Goal: Navigation & Orientation: Find specific page/section

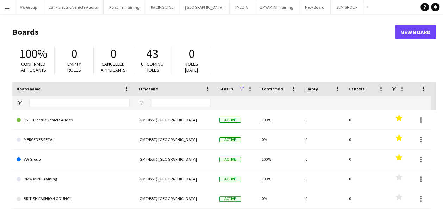
click at [9, 7] on app-icon "Menu" at bounding box center [7, 7] width 6 height 6
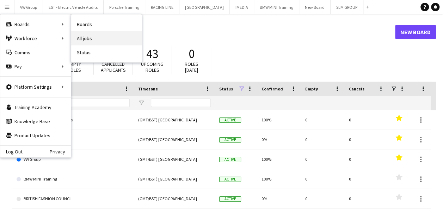
click at [86, 36] on link "All jobs" at bounding box center [106, 38] width 71 height 14
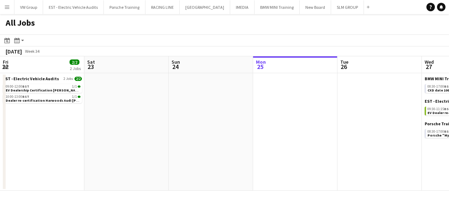
scroll to position [0, 169]
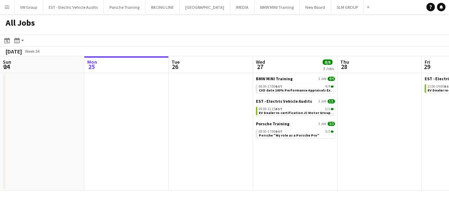
click at [258, 159] on app-date-cell "BMW MINI Training 1 Job [DATE] 08:30-17:00 BST 4/4 CXD date 100% Performance Ap…" at bounding box center [295, 132] width 84 height 118
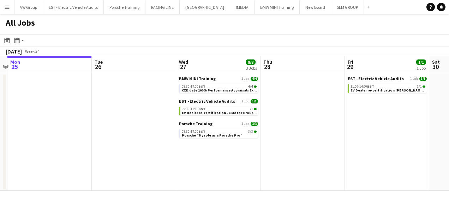
scroll to position [0, 250]
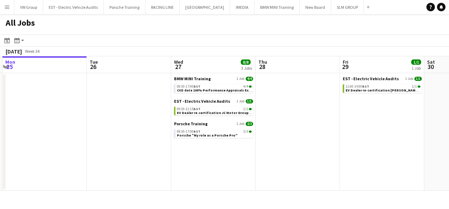
drag, startPoint x: 293, startPoint y: 161, endPoint x: 211, endPoint y: 176, distance: 83.6
click at [211, 176] on app-calendar-viewport "Fri 22 2/2 2 Jobs Sat 23 Sun 24 Mon 25 Tue 26 Wed 27 8/8 3 Jobs Thu 28 Fri 29 1…" at bounding box center [224, 123] width 449 height 135
click at [211, 176] on app-date-cell "BMW MINI Training 1 Job [DATE] 08:30-17:00 BST 4/4 CXD date 100% Performance Ap…" at bounding box center [213, 132] width 84 height 118
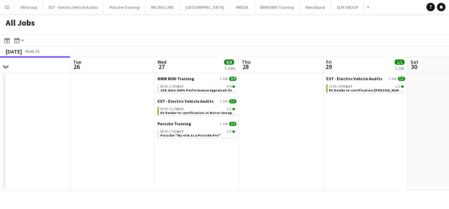
scroll to position [0, 267]
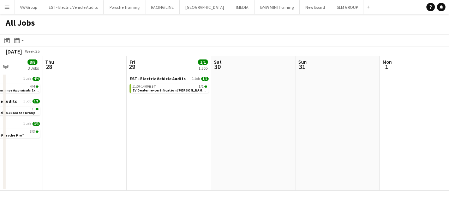
drag, startPoint x: 358, startPoint y: 143, endPoint x: 145, endPoint y: 157, distance: 212.8
click at [145, 157] on app-calendar-viewport "Sun 24 Mon 25 Tue 26 Wed 27 8/8 3 Jobs Thu 28 Fri 29 1/1 1 Job Sat 30 Sun 31 Mo…" at bounding box center [224, 123] width 449 height 135
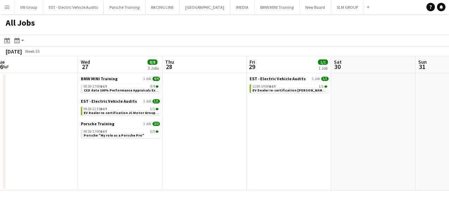
drag, startPoint x: 245, startPoint y: 157, endPoint x: 134, endPoint y: 149, distance: 111.8
click at [131, 150] on app-calendar-viewport "Sun 24 Mon 25 Tue 26 Wed 27 8/8 3 Jobs Thu 28 Fri 29 1/1 1 Job Sat 30 Sun 31 Mo…" at bounding box center [224, 123] width 449 height 135
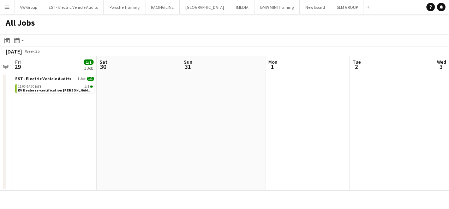
scroll to position [0, 193]
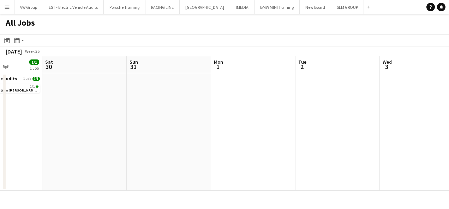
drag, startPoint x: 227, startPoint y: 130, endPoint x: 142, endPoint y: 133, distance: 85.4
click at [130, 136] on app-calendar-viewport "Tue 26 Wed 27 8/8 3 Jobs Thu 28 Fri 29 1/1 1 Job Sat 30 Sun 31 Mon 1 Tue 2 Wed …" at bounding box center [224, 123] width 449 height 135
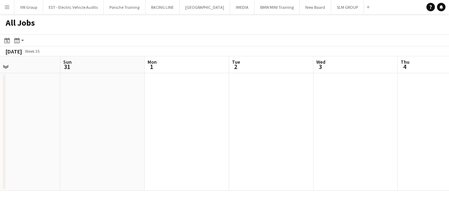
click at [229, 112] on app-date-cell at bounding box center [187, 132] width 84 height 118
drag, startPoint x: 265, startPoint y: 121, endPoint x: 167, endPoint y: 115, distance: 98.2
click at [168, 116] on app-calendar-viewport "Thu 28 Fri 29 1/1 1 Job Sat 30 Sun 31 Mon 1 Tue 2 Wed 3 Thu 4 Fri 5 Sat 6 Sun 7…" at bounding box center [224, 123] width 449 height 135
click at [183, 131] on app-all-jobs "All Jobs Date picker [DATE] [DATE] [DATE] M [DATE] T [DATE] W [DATE] T [DATE] F…" at bounding box center [224, 102] width 449 height 177
drag, startPoint x: 220, startPoint y: 131, endPoint x: 308, endPoint y: 128, distance: 87.9
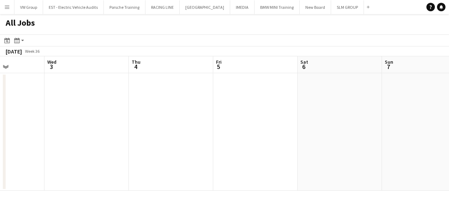
click at [200, 128] on app-calendar-viewport "Sat 30 Sun 31 Mon 1 Tue 2 Wed 3 Thu 4 Fri 5 Sat 6 Sun 7 Mon 8 Tue 9 6/6 1 Job S…" at bounding box center [224, 123] width 449 height 135
drag, startPoint x: 324, startPoint y: 135, endPoint x: 171, endPoint y: 148, distance: 153.5
click at [171, 148] on app-calendar-viewport "Sat 30 Sun 31 Mon 1 Tue 2 Wed 3 Thu 4 Fri 5 Sat 6 Sun 7 Mon 8 Tue 9 6/6 1 Job S…" at bounding box center [224, 123] width 449 height 135
drag, startPoint x: 306, startPoint y: 142, endPoint x: 167, endPoint y: 151, distance: 138.9
click at [159, 152] on app-calendar-viewport "Mon 1 Tue 2 Wed 3 Thu 4 Fri 5 Sat 6 Sun 7 Mon 8 Tue 9 6/6 1 Job Wed 10 10/10 1 …" at bounding box center [224, 123] width 449 height 135
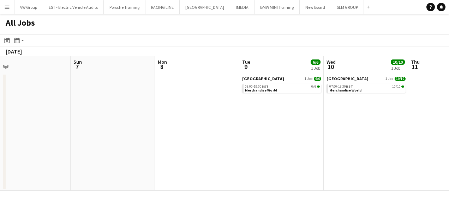
drag, startPoint x: 204, startPoint y: 153, endPoint x: 220, endPoint y: 150, distance: 16.5
click at [139, 160] on app-calendar-viewport "Wed 3 Thu 4 Fri 5 Sat 6 Sun 7 Mon 8 Tue 9 6/6 1 Job Wed 10 10/10 1 Job Thu 11 F…" at bounding box center [224, 123] width 449 height 135
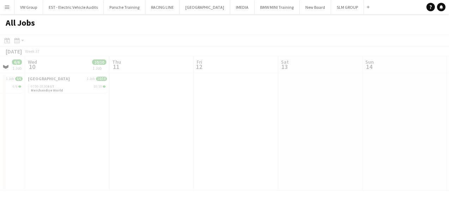
drag, startPoint x: 131, startPoint y: 163, endPoint x: 239, endPoint y: 142, distance: 109.9
click at [123, 158] on app-all-jobs "All Jobs Date picker [DATE] [DATE] [DATE] M [DATE] T [DATE] W [DATE] T [DATE] F…" at bounding box center [224, 102] width 449 height 177
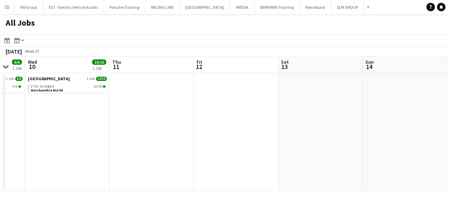
drag, startPoint x: 243, startPoint y: 146, endPoint x: 73, endPoint y: 166, distance: 171.2
click at [72, 168] on app-calendar-viewport "Sun 7 Mon 8 Tue 9 6/6 1 Job Wed 10 10/10 1 Job Thu 11 Fri 12 Sat 13 Sun 14 Mon …" at bounding box center [224, 123] width 449 height 135
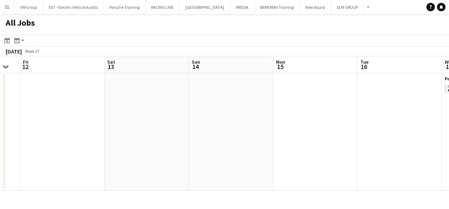
click at [75, 167] on app-all-jobs "All Jobs Date picker [DATE] [DATE] [DATE] M [DATE] T [DATE] W [DATE] T [DATE] F…" at bounding box center [224, 102] width 449 height 177
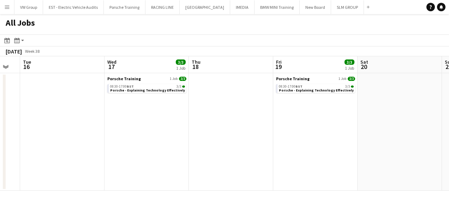
drag, startPoint x: 87, startPoint y: 183, endPoint x: 191, endPoint y: 167, distance: 105.2
click at [87, 182] on app-calendar-viewport "Sat 13 Sun 14 Mon 15 Tue 16 Wed 17 3/3 1 Job Thu 18 Fri 19 3/3 1 Job Sat 20 Sun…" at bounding box center [224, 123] width 449 height 135
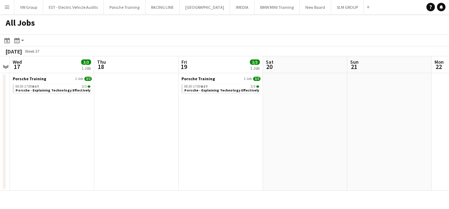
drag, startPoint x: 127, startPoint y: 167, endPoint x: 73, endPoint y: 172, distance: 53.8
click at [69, 172] on app-calendar-viewport "Sat 13 Sun 14 Mon 15 Tue 16 Wed 17 3/3 1 Job Thu 18 Fri 19 3/3 1 Job Sat 20 Sun…" at bounding box center [224, 123] width 449 height 135
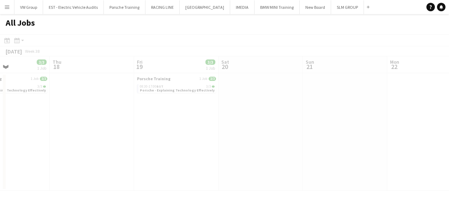
drag, startPoint x: 249, startPoint y: 175, endPoint x: 132, endPoint y: 159, distance: 118.1
click at [81, 178] on app-all-jobs "All Jobs Date picker [DATE] [DATE] [DATE] M [DATE] T [DATE] W [DATE] T [DATE] F…" at bounding box center [224, 102] width 449 height 177
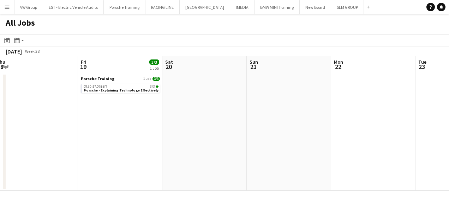
drag, startPoint x: 17, startPoint y: 174, endPoint x: 56, endPoint y: 158, distance: 42.0
click at [18, 172] on app-calendar-viewport "Mon 15 Tue 16 Wed 17 3/3 1 Job Thu 18 Fri 19 3/3 1 Job Sat 20 Sun 21 Mon 22 Tue…" at bounding box center [224, 123] width 449 height 135
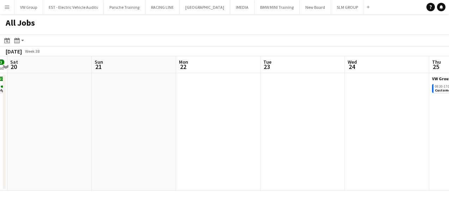
click at [59, 161] on app-all-jobs "All Jobs Date picker [DATE] [DATE] [DATE] M [DATE] T [DATE] W [DATE] T [DATE] F…" at bounding box center [224, 102] width 449 height 177
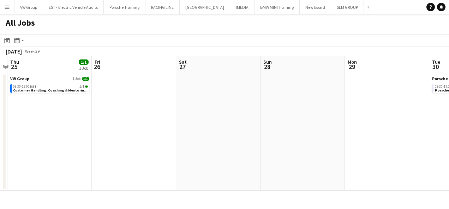
drag, startPoint x: -1, startPoint y: 181, endPoint x: 121, endPoint y: 158, distance: 124.8
click at [3, 177] on div "Mon 22 Tue 23 Wed 24 Thu 25 1/1 1 Job Fri 26 Sat 27 Sun 28 Mon 29 Tue 30 3/3 1 …" at bounding box center [224, 123] width 449 height 135
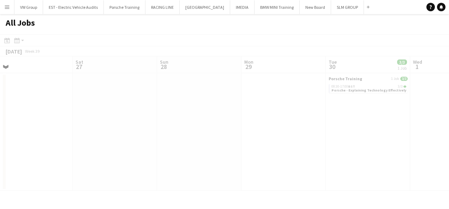
drag, startPoint x: 239, startPoint y: 113, endPoint x: 291, endPoint y: 111, distance: 52.6
click at [203, 114] on app-all-jobs "All Jobs Date picker [DATE] [DATE] [DATE] M [DATE] T [DATE] W [DATE] T [DATE] F…" at bounding box center [224, 102] width 449 height 177
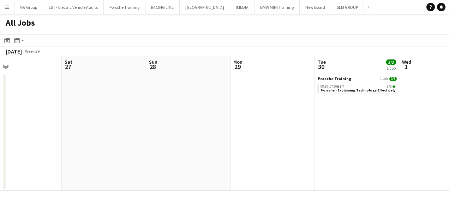
drag, startPoint x: 352, startPoint y: 121, endPoint x: 171, endPoint y: 134, distance: 180.6
click at [171, 134] on app-calendar-viewport "Wed 24 Thu 25 1/1 1 Job Fri 26 Sat 27 Sun 28 Mon 29 Tue 30 3/3 1 Job Wed 1 Thu …" at bounding box center [224, 123] width 449 height 135
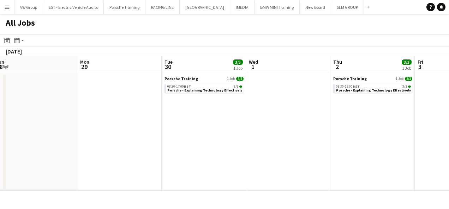
click at [158, 140] on app-all-jobs "All Jobs Date picker [DATE] [DATE] [DATE] M [DATE] T [DATE] W [DATE] T [DATE] F…" at bounding box center [224, 102] width 449 height 177
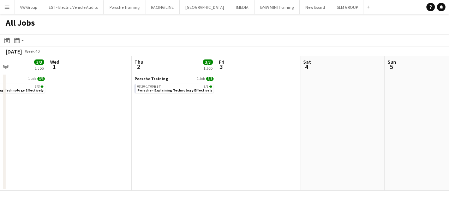
drag, startPoint x: 217, startPoint y: 143, endPoint x: 166, endPoint y: 144, distance: 50.4
click at [123, 150] on app-calendar-viewport "Sun 28 Mon 29 Tue 30 3/3 1 Job Wed 1 Thu 2 3/3 1 Job Fri 3 Sat 4 Sun 5 Mon 6 Tu…" at bounding box center [224, 123] width 449 height 135
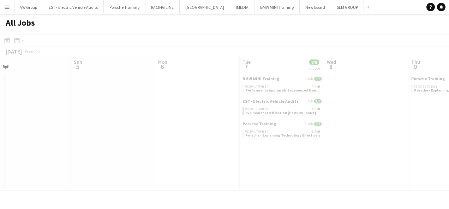
drag, startPoint x: 215, startPoint y: 147, endPoint x: 163, endPoint y: 148, distance: 52.6
click at [140, 151] on app-all-jobs "All Jobs Date picker [DATE] [DATE] [DATE] M [DATE] T [DATE] W [DATE] T [DATE] F…" at bounding box center [224, 102] width 449 height 177
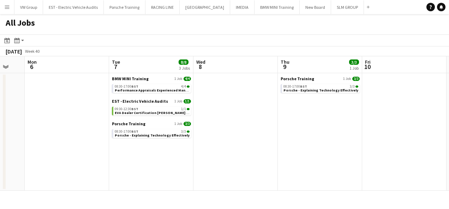
drag, startPoint x: 333, startPoint y: 152, endPoint x: 234, endPoint y: 146, distance: 99.2
click at [234, 146] on app-calendar-viewport "Thu 2 3/3 1 Job Fri 3 Sat 4 Sun 5 Mon 6 Tue 7 8/8 3 Jobs Wed 8 Thu 9 3/3 1 Job …" at bounding box center [224, 123] width 449 height 135
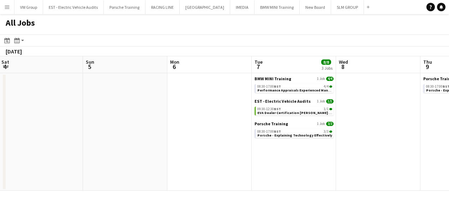
click at [145, 160] on app-all-jobs "All Jobs Date picker [DATE] [DATE] [DATE] M [DATE] T [DATE] W [DATE] T [DATE] F…" at bounding box center [224, 102] width 449 height 177
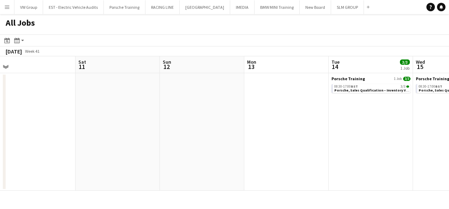
drag, startPoint x: 229, startPoint y: 148, endPoint x: 246, endPoint y: 147, distance: 16.9
click at [105, 162] on app-calendar-viewport "Mon 6 Tue 7 8/8 3 Jobs Wed 8 Thu 9 3/3 1 Job Fri 10 Sat 11 Sun 12 Mon 13 Tue 14…" at bounding box center [224, 123] width 449 height 135
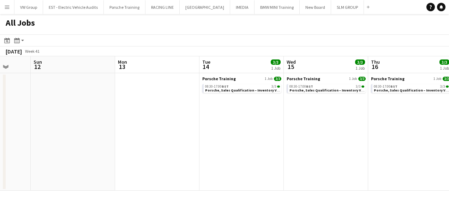
drag, startPoint x: 183, startPoint y: 140, endPoint x: 151, endPoint y: 140, distance: 32.5
click at [106, 146] on app-calendar-viewport "Wed 8 Thu 9 3/3 1 Job Fri 10 Sat 11 Sun 12 Mon 13 Tue 14 3/3 1 Job Wed 15 3/3 1…" at bounding box center [224, 123] width 449 height 135
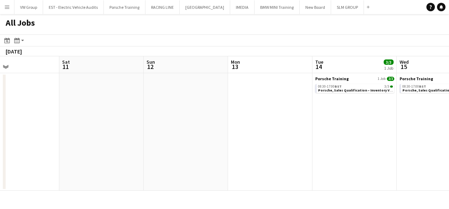
drag, startPoint x: 324, startPoint y: 128, endPoint x: 236, endPoint y: 128, distance: 87.5
click at [236, 129] on app-calendar-viewport "Wed 8 Thu 9 3/3 1 Job Fri 10 Sat 11 Sun 12 Mon 13 Tue 14 3/3 1 Job Wed 15 3/3 1…" at bounding box center [224, 123] width 449 height 135
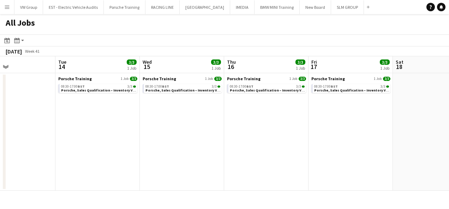
click at [208, 137] on app-calendar-viewport "Fri 10 Sat 11 Sun 12 Mon 13 Tue 14 3/3 1 Job Wed 15 3/3 1 Job Thu 16 3/3 1 Job …" at bounding box center [224, 123] width 449 height 135
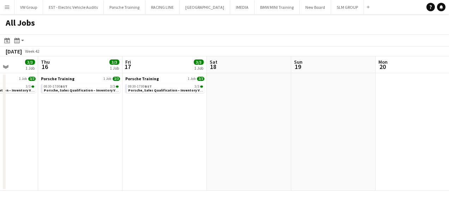
click at [209, 148] on app-all-jobs "All Jobs Date picker [DATE] [DATE] [DATE] M [DATE] T [DATE] W [DATE] T [DATE] F…" at bounding box center [224, 102] width 449 height 177
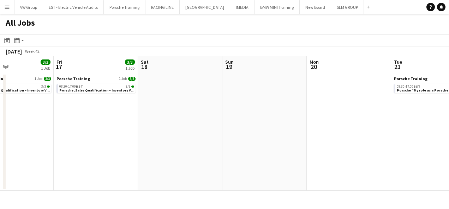
click at [228, 152] on app-calendar-viewport "Tue 14 3/3 1 Job Wed 15 3/3 1 Job Thu 16 3/3 1 Job Fri 17 3/3 1 Job Sat 18 Sun …" at bounding box center [224, 123] width 449 height 135
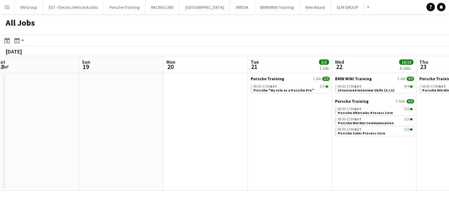
click at [257, 162] on app-all-jobs "All Jobs Date picker [DATE] [DATE] [DATE] M [DATE] T [DATE] W [DATE] T [DATE] F…" at bounding box center [224, 102] width 449 height 177
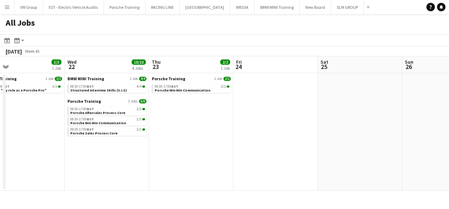
drag, startPoint x: 307, startPoint y: 155, endPoint x: 312, endPoint y: 146, distance: 10.7
click at [245, 159] on app-calendar-viewport "Sat 18 Sun 19 Mon 20 Tue 21 3/3 1 Job Wed 22 10/10 4 Jobs Thu 23 2/2 1 Job Fri …" at bounding box center [224, 123] width 449 height 135
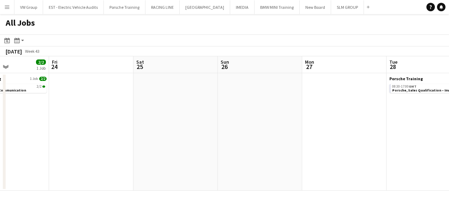
drag, startPoint x: 286, startPoint y: 152, endPoint x: 280, endPoint y: 152, distance: 6.3
click at [281, 152] on app-calendar-viewport "Mon 20 Tue 21 3/3 1 Job Wed 22 10/10 4 Jobs Thu 23 2/2 1 Job Fri 24 Sat 25 Sun …" at bounding box center [224, 123] width 449 height 135
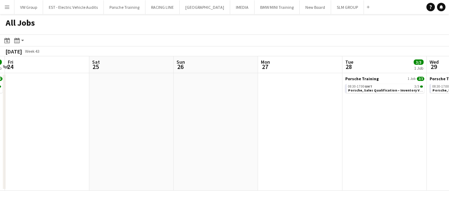
drag, startPoint x: 279, startPoint y: 164, endPoint x: 329, endPoint y: 150, distance: 51.5
click at [268, 164] on app-calendar-viewport "Mon 20 Tue 21 3/3 1 Job Wed 22 10/10 4 Jobs Thu 23 2/2 1 Job Fri 24 Sat 25 Sun …" at bounding box center [224, 123] width 449 height 135
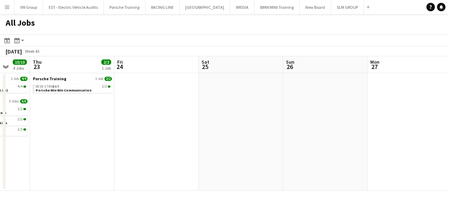
drag, startPoint x: 378, startPoint y: 145, endPoint x: 293, endPoint y: 152, distance: 84.9
click at [292, 154] on app-calendar-viewport "Mon 20 Tue 21 3/3 1 Job Wed 22 10/10 4 Jobs Thu 23 2/2 1 Job Fri 24 Sat 25 Sun …" at bounding box center [224, 123] width 449 height 135
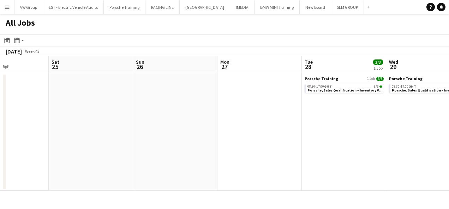
drag, startPoint x: 329, startPoint y: 139, endPoint x: 302, endPoint y: 144, distance: 27.9
click at [301, 145] on app-calendar-viewport "Wed 22 10/10 4 Jobs Thu 23 2/2 1 Job Fri 24 Sat 25 Sun 26 Mon 27 Tue 28 3/3 1 J…" at bounding box center [224, 123] width 449 height 135
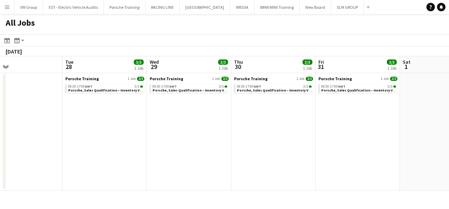
drag, startPoint x: 227, startPoint y: 127, endPoint x: 293, endPoint y: 120, distance: 66.4
click at [228, 128] on app-calendar-viewport "Fri 24 Sat 25 Sun 26 Mon 27 Tue 28 3/3 1 Job Wed 29 3/3 1 Job Thu 30 3/3 1 Job …" at bounding box center [224, 123] width 449 height 135
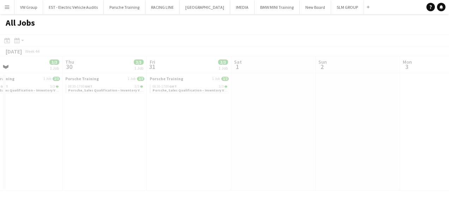
drag
click at [270, 128] on app-all-jobs "All Jobs Date picker [DATE] [DATE] [DATE] M [DATE] T [DATE] W [DATE] T [DATE] F…" at bounding box center [224, 102] width 449 height 177
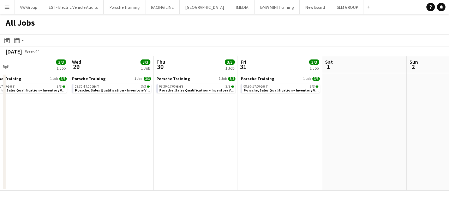
click at [233, 141] on app-calendar-viewport "Sun 26 Mon 27 Tue 28 3/3 1 Job Wed 29 3/3 1 Job Thu 30 3/3 1 Job Fri 31 3/3 1 J…" at bounding box center [224, 123] width 449 height 135
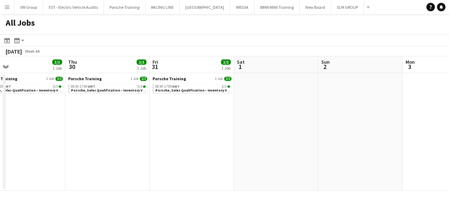
click at [250, 144] on app-calendar-viewport "Sun 26 Mon 27 Tue 28 3/3 1 Job Wed 29 3/3 1 Job Thu 30 3/3 1 Job Fri 31 3/3 1 J…" at bounding box center [224, 123] width 449 height 135
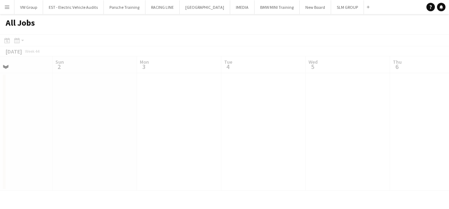
click at [234, 138] on app-all-jobs "All Jobs Date picker [DATE] [DATE] [DATE] M [DATE] T [DATE] W [DATE] T [DATE] F…" at bounding box center [224, 102] width 449 height 177
click at [219, 147] on app-calendar-viewport "Thu 30 3/3 1 Job Fri 31 3/3 1 Job Sat 1 Sun 2 Mon 3 Tue 4 Wed 5 Thu 6 Fri 7 3/3…" at bounding box center [224, 123] width 449 height 135
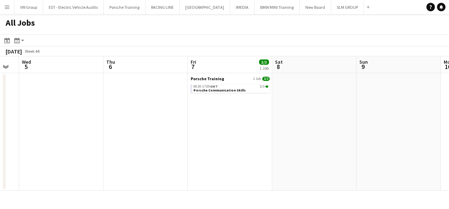
click at [227, 142] on app-calendar-viewport "Sat 1 Sun 2 Mon 3 Tue 4 Wed 5 Thu 6 Fri 7 3/3 1 Job Sat 8 Sun 9 Mon 10 Tue 11 3…" at bounding box center [224, 123] width 449 height 135
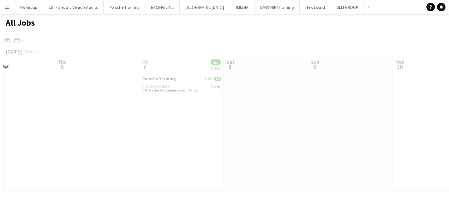
click at [217, 149] on app-calendar-viewport "Mon 3 Tue 4 Wed 5 Thu 6 Fri 7 3/3 1 Job Sat 8 Sun 9 Mon 10 Tue 11 3/3 1 Job Wed…" at bounding box center [224, 123] width 449 height 135
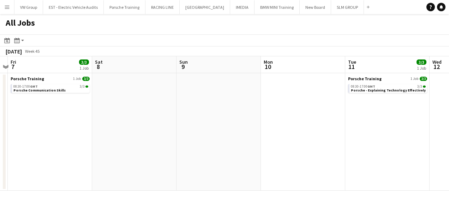
click at [254, 142] on app-calendar-viewport "Mon 3 Tue 4 Wed 5 Thu 6 Fri 7 3/3 1 Job Sat 8 Sun 9 Mon 10 Tue 11 3/3 1 Job Wed…" at bounding box center [224, 123] width 449 height 135
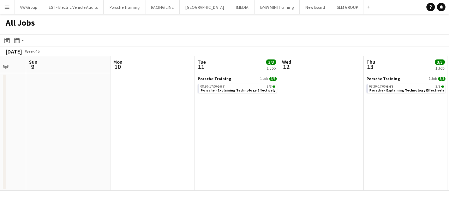
click at [247, 151] on app-calendar-viewport "Wed 5 Thu 6 Fri 7 3/3 1 Job Sat 8 Sun 9 Mon 10 Tue 11 3/3 1 Job Wed 12 Thu 13 3…" at bounding box center [224, 123] width 449 height 135
click at [236, 160] on app-all-jobs "All Jobs Date picker [DATE] [DATE] [DATE] M [DATE] T [DATE] W [DATE] T [DATE] F…" at bounding box center [224, 102] width 449 height 177
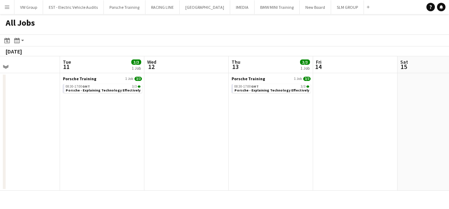
click at [250, 156] on app-calendar-viewport "Fri 7 3/3 1 Job Sat 8 Sun 9 Mon 10 Tue 11 3/3 1 Job Wed 12 Thu 13 3/3 1 Job Fri…" at bounding box center [224, 123] width 449 height 135
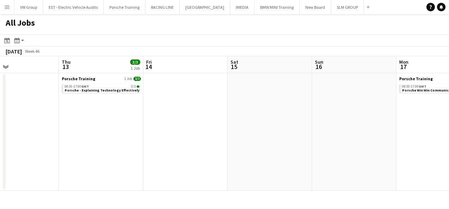
click at [231, 163] on app-calendar-viewport "Sun 9 Mon 10 Tue 11 3/3 1 Job Wed 12 Thu 13 3/3 1 Job Fri 14 Sat 15 Sun 16 Mon …" at bounding box center [224, 123] width 449 height 135
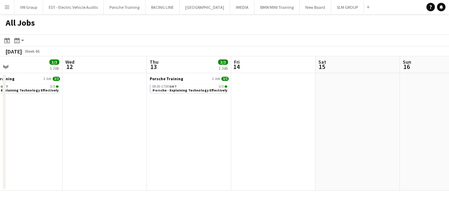
click at [255, 168] on app-calendar-viewport "Sun 9 Mon 10 Tue 11 3/3 1 Job Wed 12 Thu 13 3/3 1 Job Fri 14 Sat 15 Sun 16 Mon …" at bounding box center [224, 123] width 449 height 135
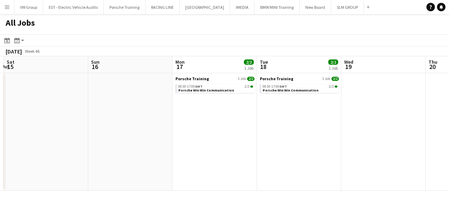
click at [276, 163] on app-calendar-viewport "Tue 11 3/3 1 Job Wed 12 Thu 13 3/3 1 Job Fri 14 Sat 15 Sun 16 Mon 17 2/2 1 Job …" at bounding box center [224, 123] width 449 height 135
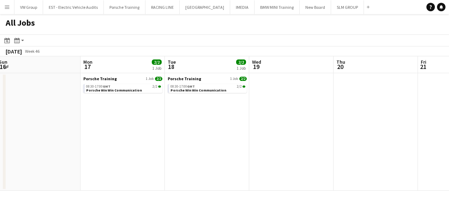
click at [288, 161] on app-calendar-viewport "Thu 13 3/3 1 Job Fri 14 Sat 15 Sun 16 Mon 17 2/2 1 Job Tue 18 2/2 1 Job Wed 19 …" at bounding box center [224, 123] width 449 height 135
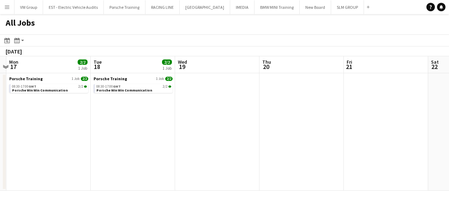
click at [296, 162] on app-all-jobs "All Jobs Date picker [DATE] [DATE] [DATE] M [DATE] T [DATE] W [DATE] T [DATE] F…" at bounding box center [224, 102] width 449 height 177
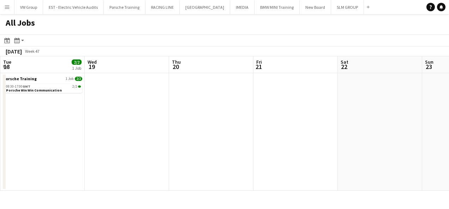
click at [346, 138] on app-calendar-viewport "Sat 15 Sun 16 Mon 17 2/2 1 Job Tue 18 2/2 1 Job Wed 19 Thu 20 Fri 21 Sat 22 Sun…" at bounding box center [224, 123] width 449 height 135
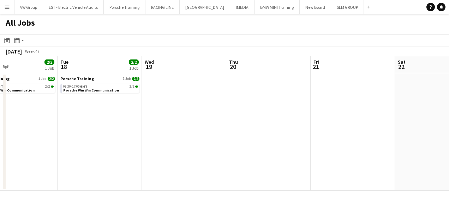
click at [336, 141] on app-calendar-viewport "Sat 15 Sun 16 Mon 17 2/2 1 Job Tue 18 2/2 1 Job Wed 19 Thu 20 Fri 21 Sat 22 Sun…" at bounding box center [224, 123] width 449 height 135
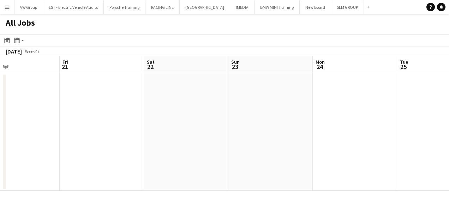
click at [347, 139] on app-calendar-viewport "Mon 17 2/2 1 Job Tue 18 2/2 1 Job Wed 19 Thu 20 Fri 21 Sat 22 Sun 23 Mon 24 Tue…" at bounding box center [224, 123] width 449 height 135
click at [260, 143] on app-calendar-viewport "Mon 17 2/2 1 Job Tue 18 2/2 1 Job Wed 19 Thu 20 Fri 21 Sat 22 Sun 23 Mon 24 Tue…" at bounding box center [224, 123] width 449 height 135
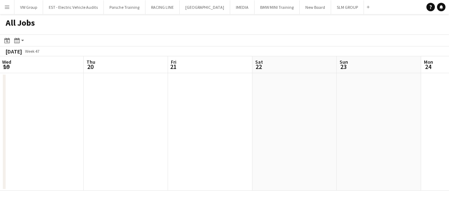
click at [289, 131] on app-calendar-viewport "Mon 17 2/2 1 Job Tue 18 2/2 1 Job Wed 19 Thu 20 Fri 21 Sat 22 Sun 23 Mon 24 Tue…" at bounding box center [224, 123] width 449 height 135
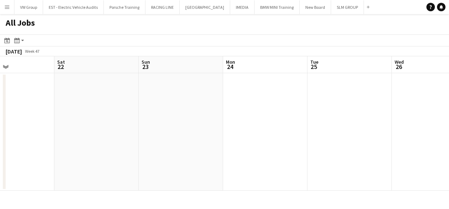
click at [296, 133] on app-calendar-viewport "Wed 19 Thu 20 Fri 21 Sat 22 Sun 23 Mon 24 Tue 25 Wed 26 Thu 27 4/4 1 Job Fri 28…" at bounding box center [224, 123] width 449 height 135
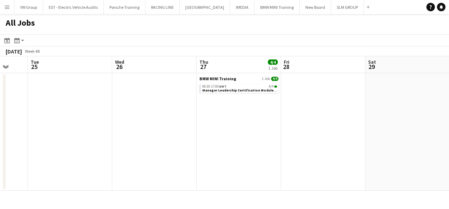
click at [305, 142] on app-calendar-viewport "Fri 21 Sat 22 Sun 23 Mon 24 Tue 25 Wed 26 Thu 27 4/4 1 Job Fri 28 Sat 29 Sun 30…" at bounding box center [224, 123] width 449 height 135
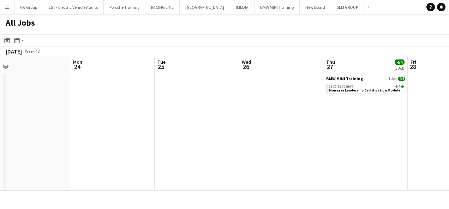
click at [324, 143] on app-all-jobs "All Jobs Date picker [DATE] [DATE] [DATE] M [DATE] T [DATE] W [DATE] T [DATE] F…" at bounding box center [224, 102] width 449 height 177
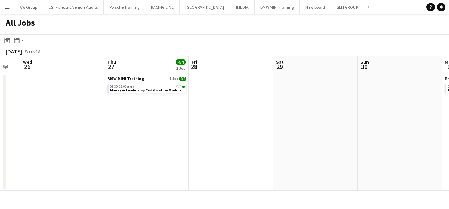
click at [350, 134] on app-calendar-viewport "Sun 23 Mon 24 Tue 25 Wed 26 Thu 27 4/4 1 Job Fri 28 Sat 29 Sun 30 Mon 1 2/2 1 J…" at bounding box center [224, 123] width 449 height 135
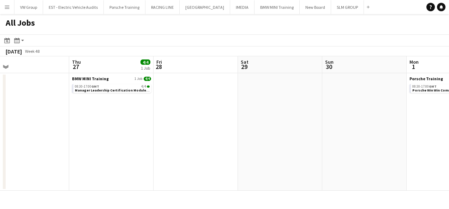
click at [249, 126] on app-calendar-viewport "Sun 23 Mon 24 Tue 25 Wed 26 Thu 27 4/4 1 Job Fri 28 Sat 29 Sun 30 Mon 1 2/2 1 J…" at bounding box center [224, 123] width 449 height 135
